Goal: Check status: Check status

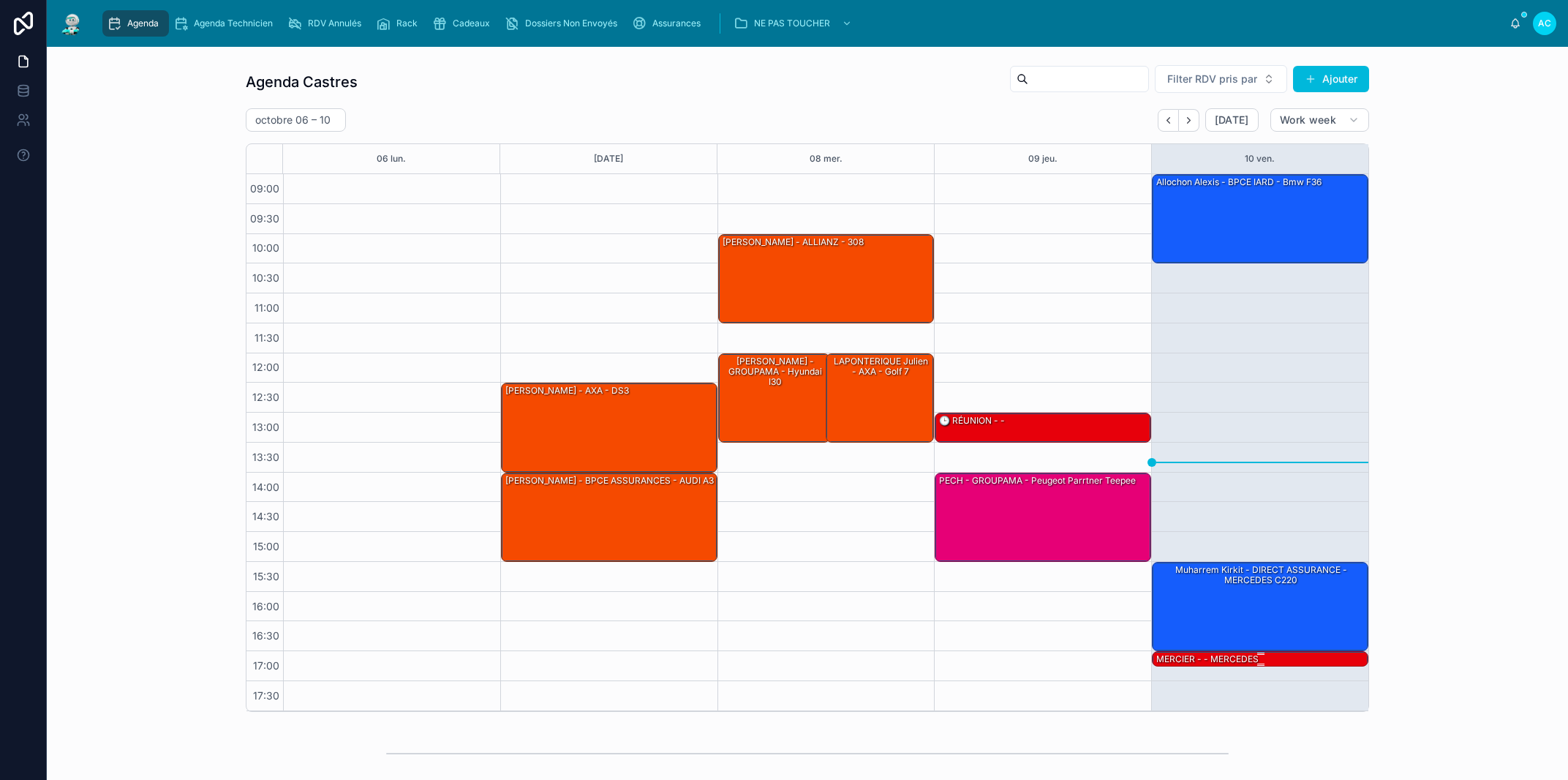
click at [1261, 662] on div "MERCIER - - MERCEDES" at bounding box center [1261, 658] width 212 height 13
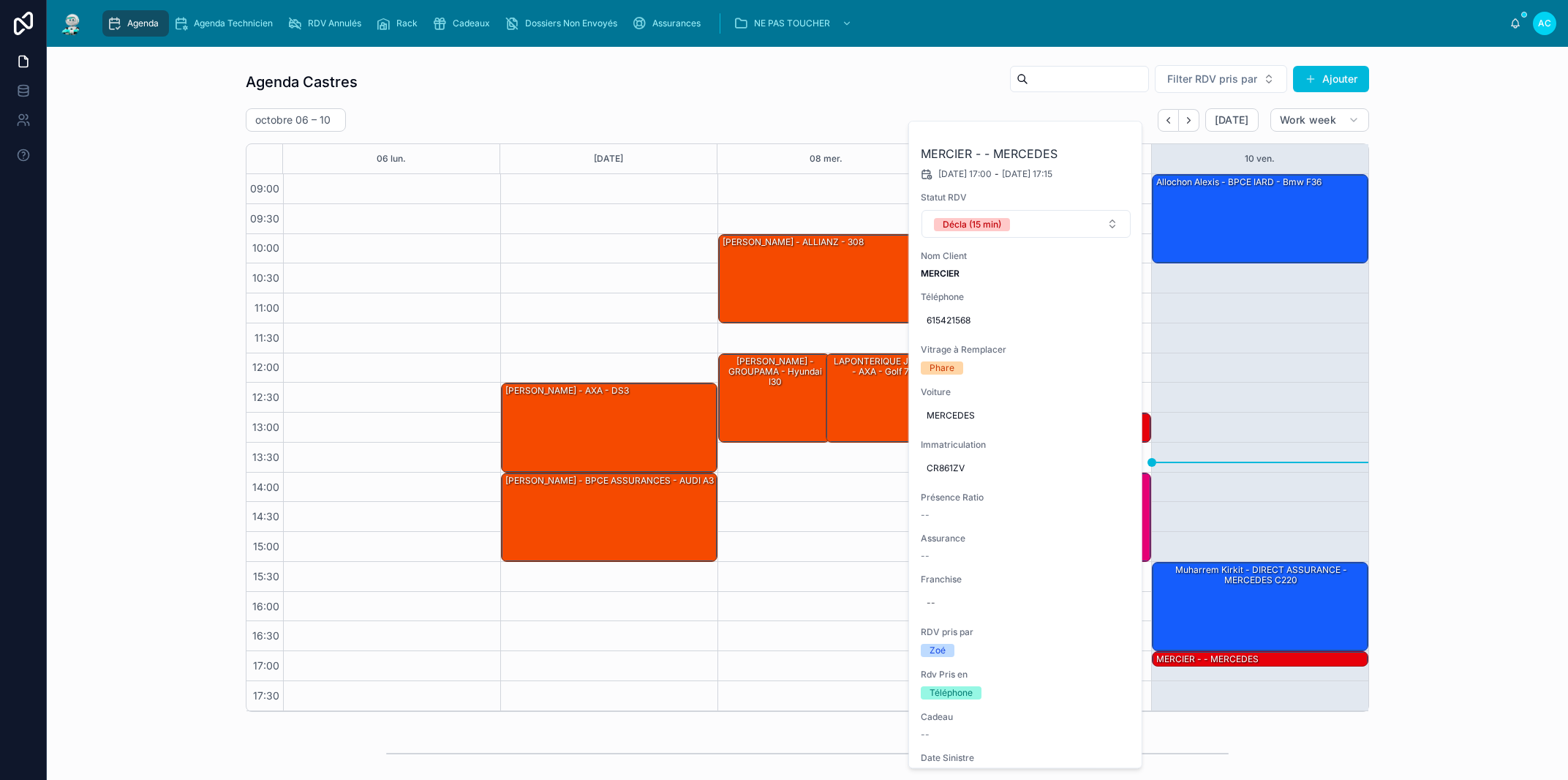
click at [0, 0] on button at bounding box center [0, 0] width 0 height 0
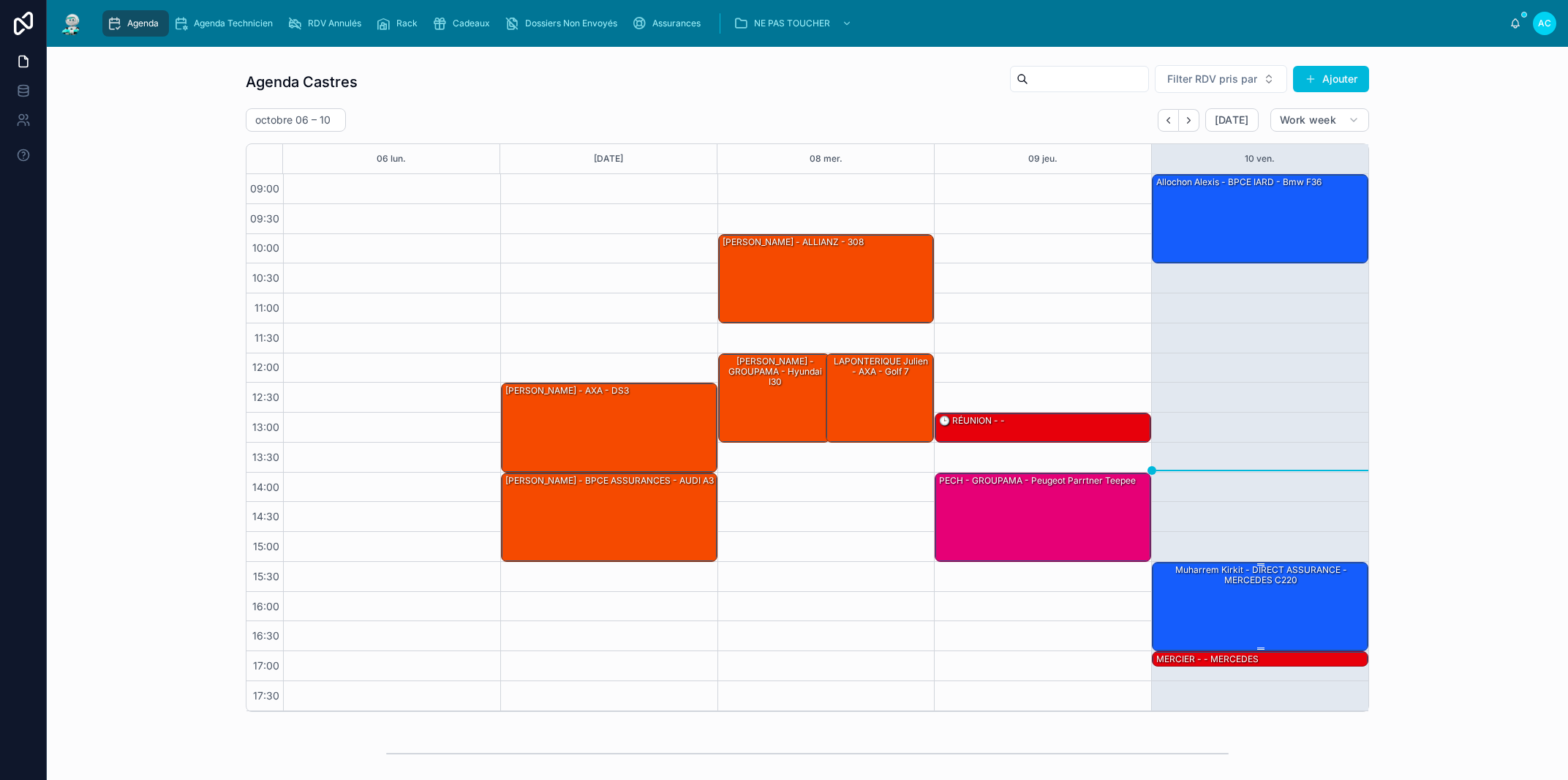
click at [1242, 608] on div "muharrem kirkit - DIRECT ASSURANCE - MERCEDES C220" at bounding box center [1261, 606] width 212 height 86
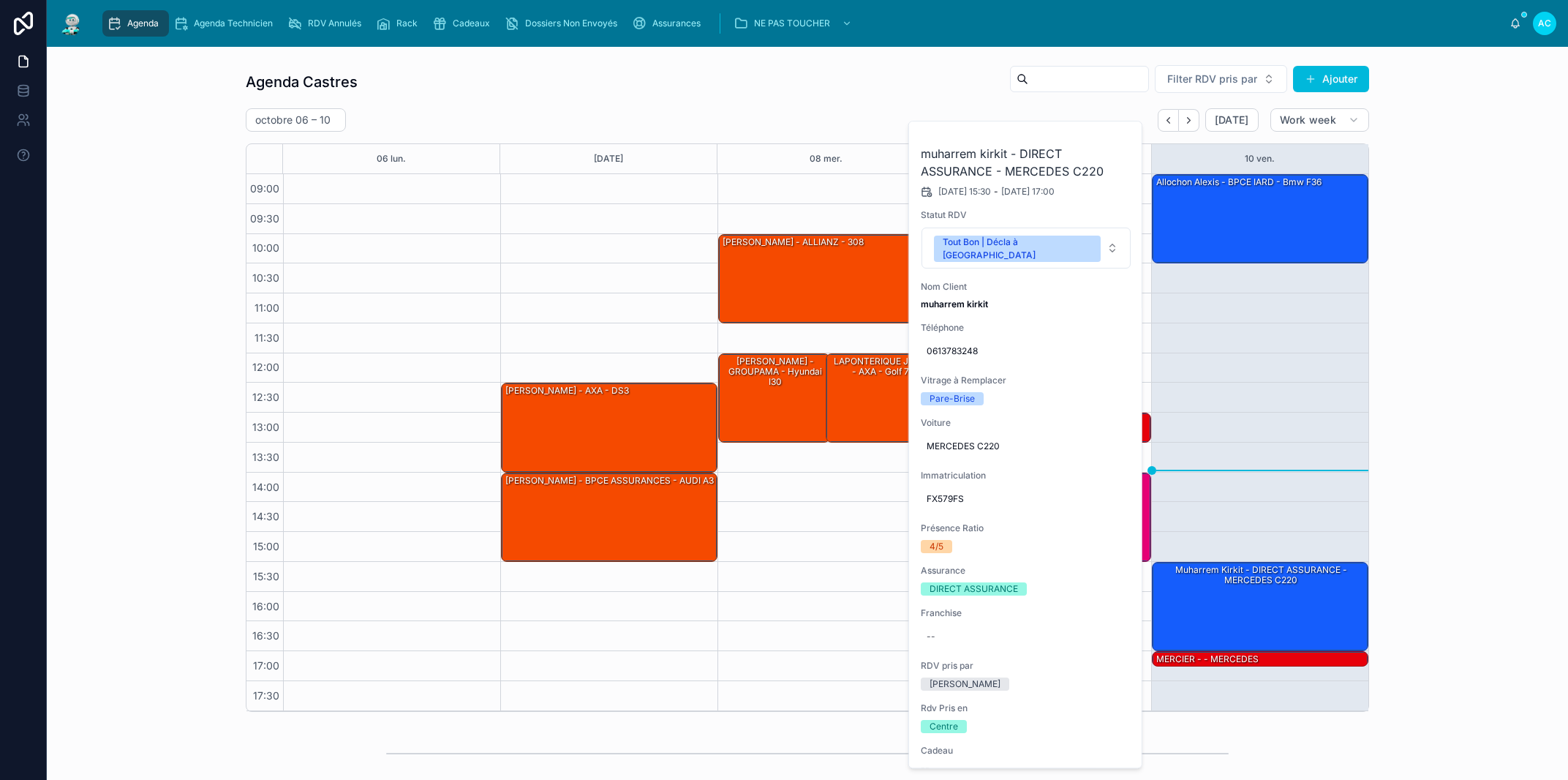
click at [0, 0] on icon at bounding box center [0, 0] width 0 height 0
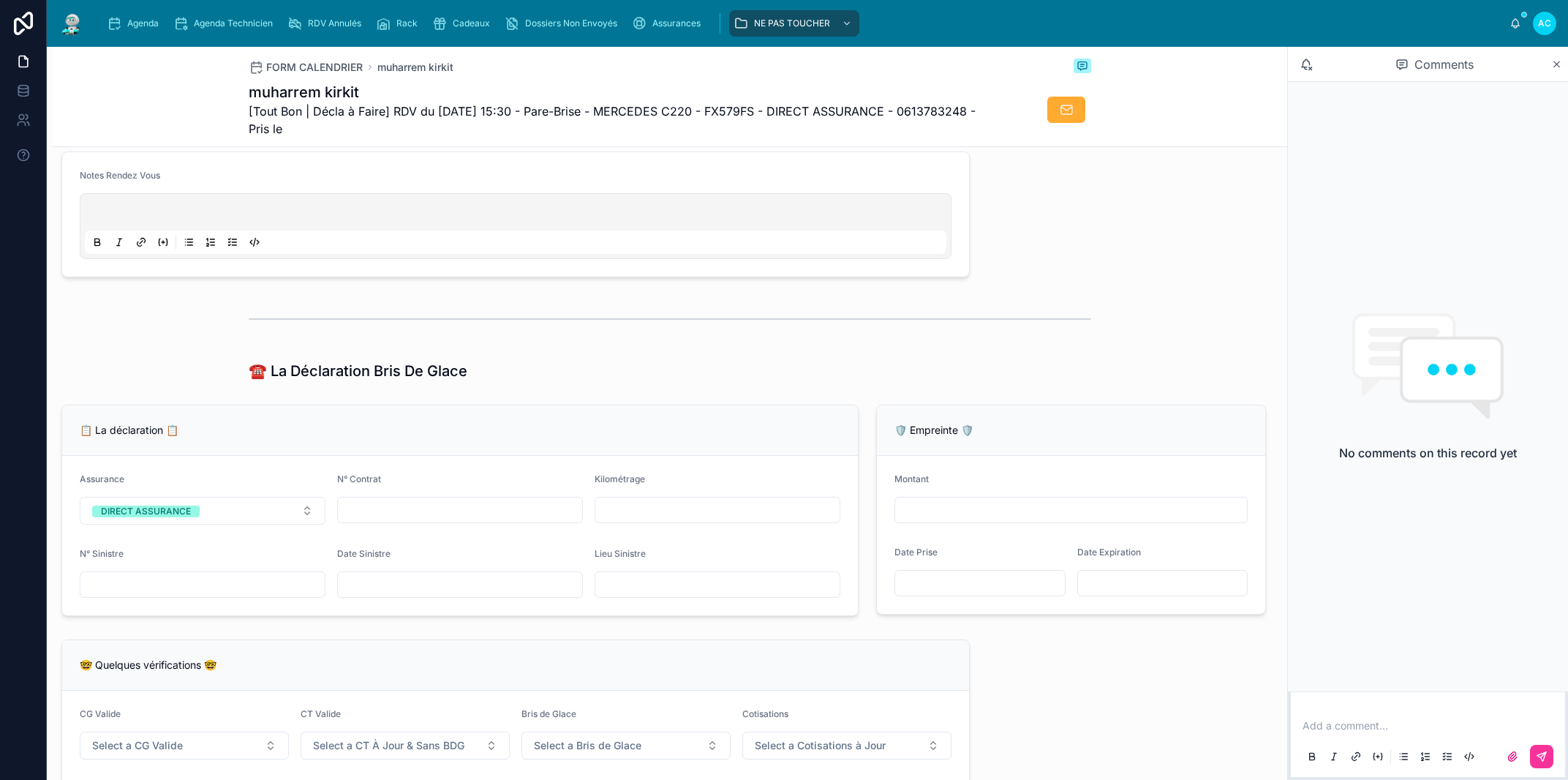
scroll to position [583, 0]
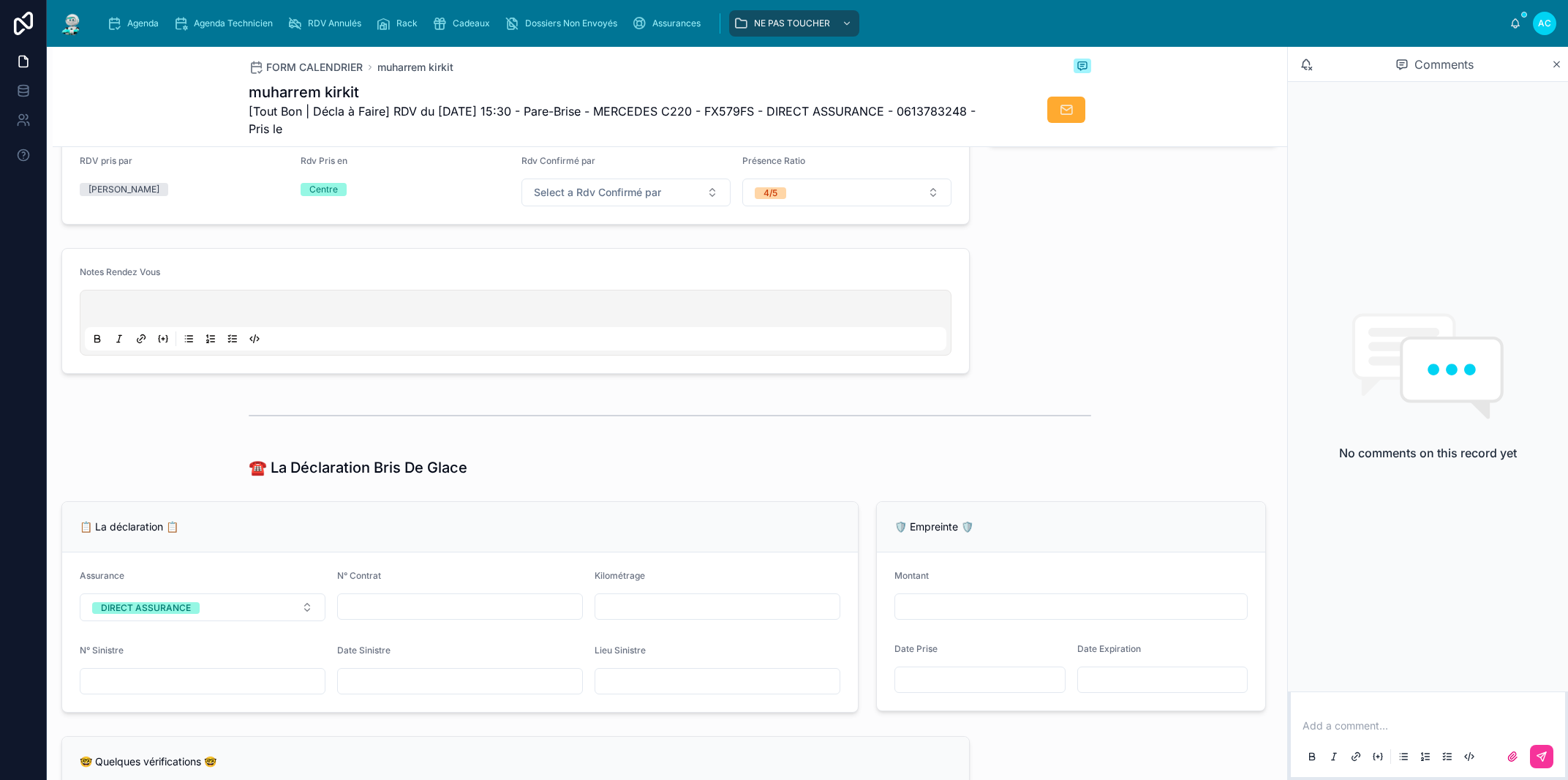
drag, startPoint x: 357, startPoint y: 433, endPoint x: 352, endPoint y: 417, distance: 16.8
click at [353, 422] on div at bounding box center [670, 415] width 842 height 37
click at [352, 417] on div at bounding box center [670, 415] width 842 height 37
click at [351, 419] on div at bounding box center [670, 415] width 842 height 37
click at [351, 420] on div at bounding box center [670, 415] width 842 height 37
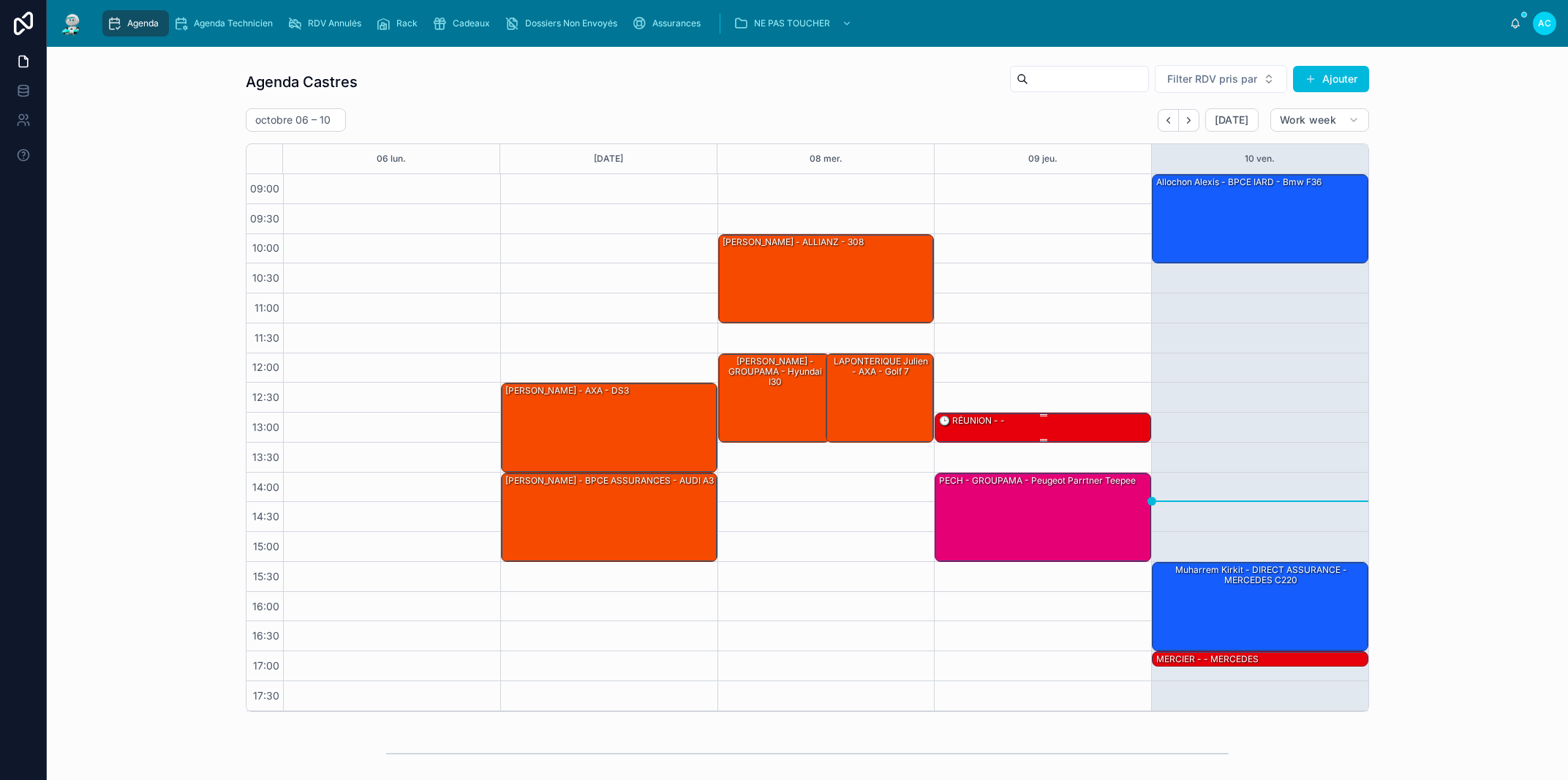
click at [952, 443] on div "13:00 – 13:30 🕒 RÉUNION - - 14:00 – 15:30 PECH - GROUPAMA - peugeot parrtner te…" at bounding box center [1042, 442] width 217 height 537
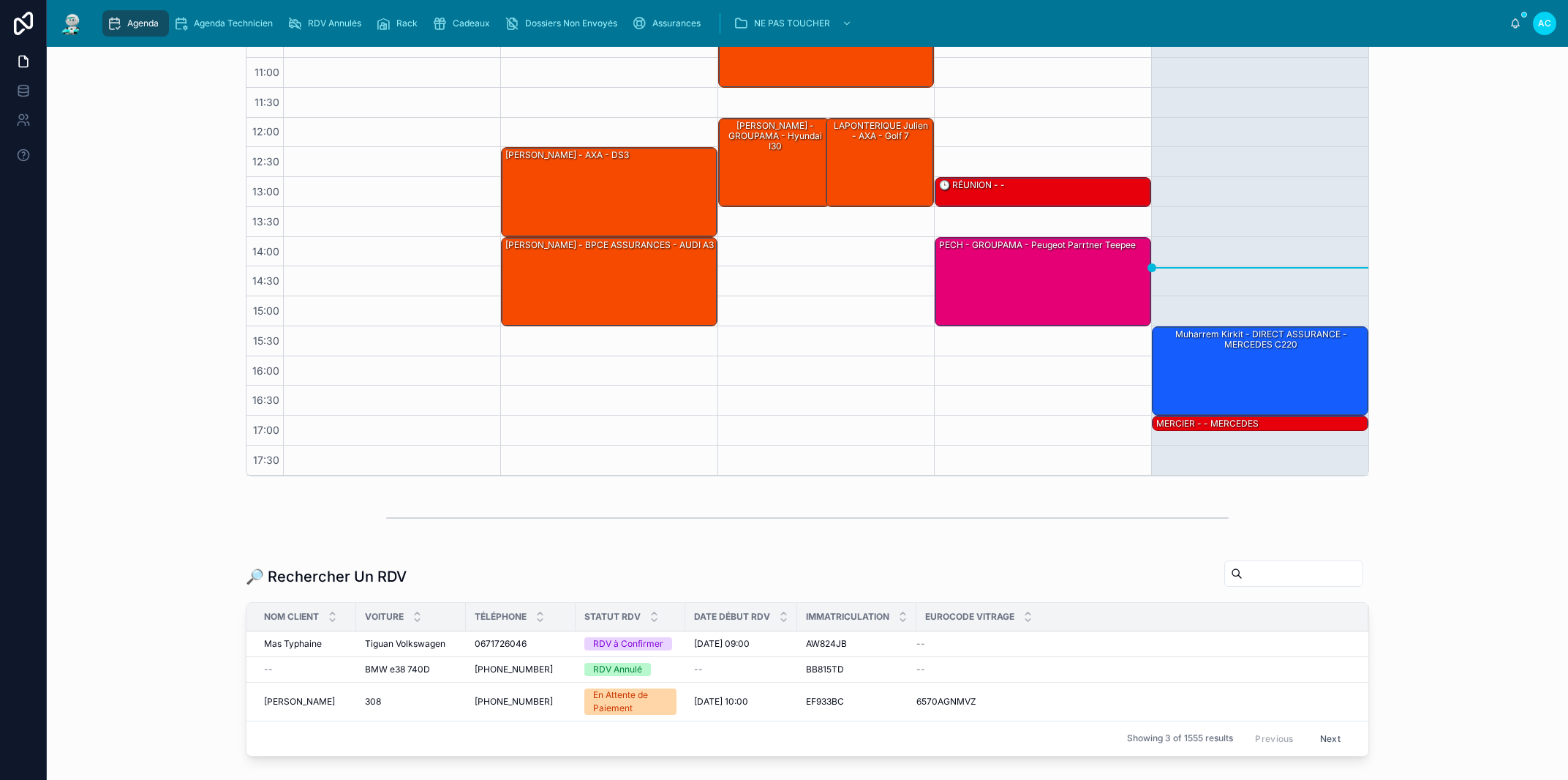
scroll to position [339, 0]
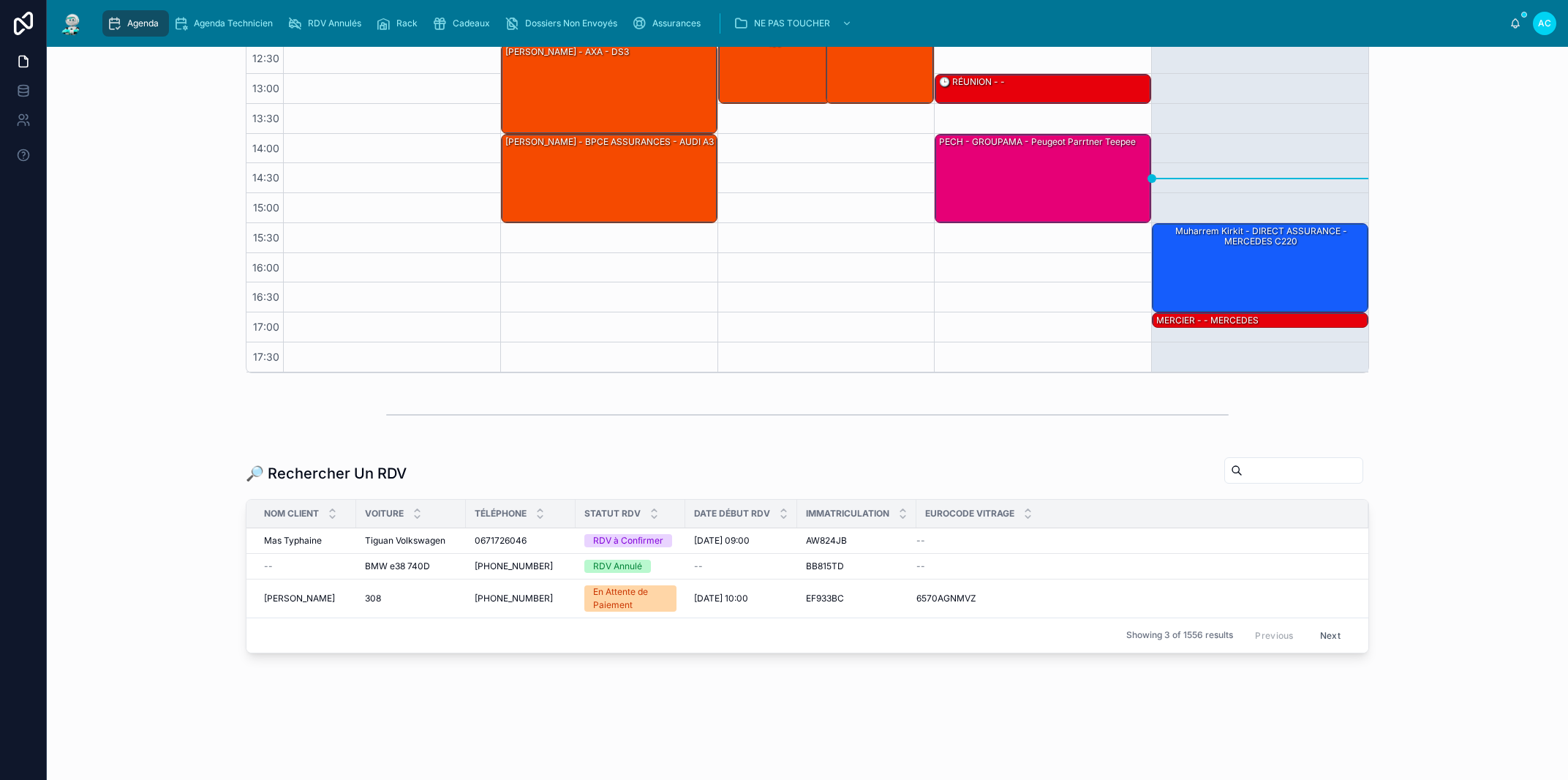
click at [273, 411] on div at bounding box center [807, 415] width 1498 height 48
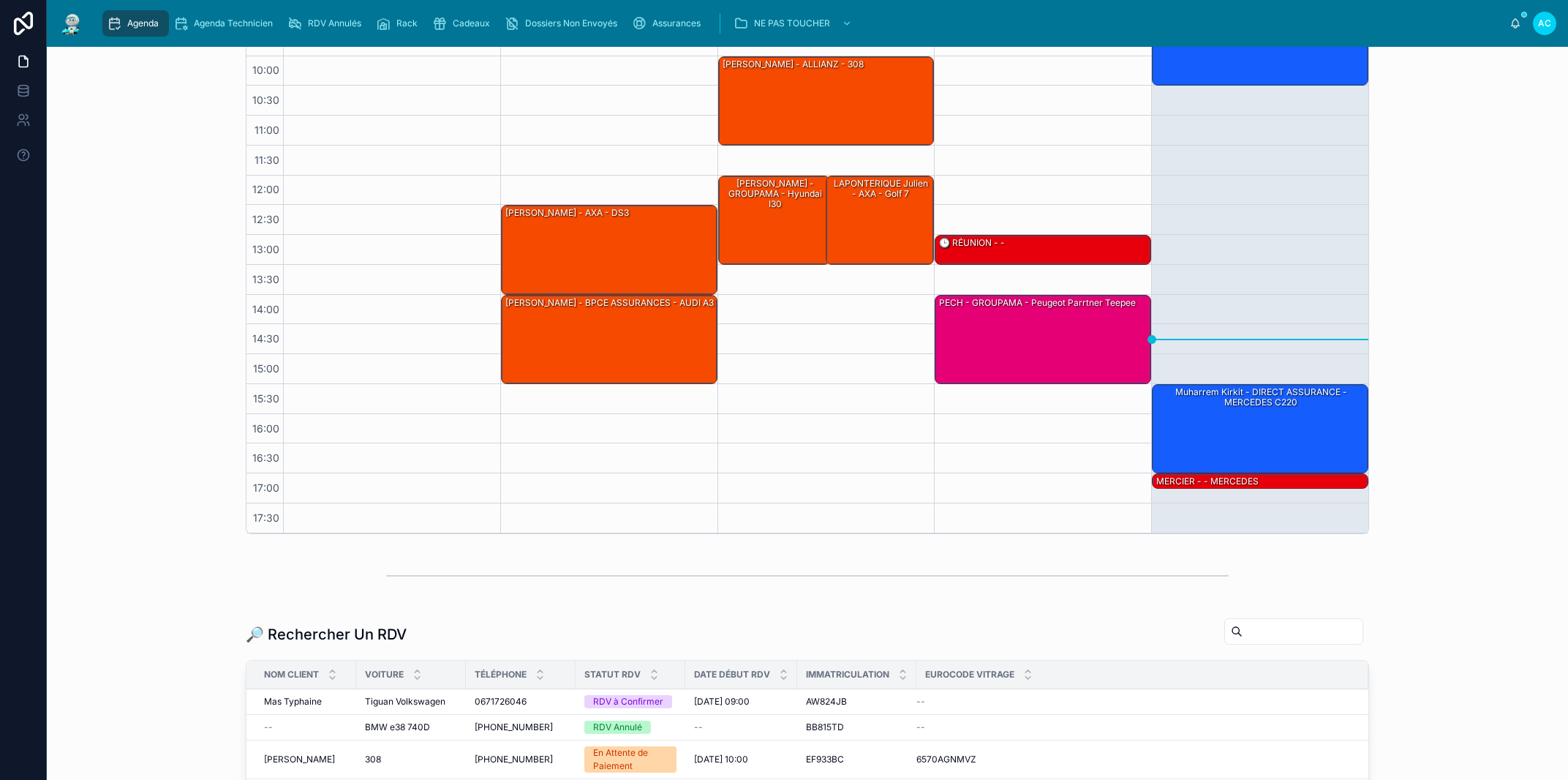
scroll to position [89, 0]
